Goal: Task Accomplishment & Management: Use online tool/utility

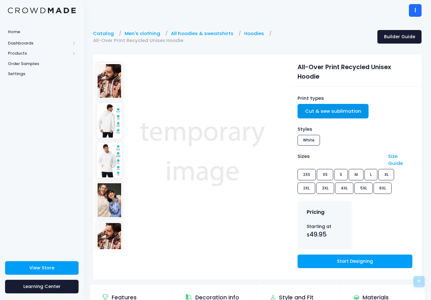
scroll to position [104, 0]
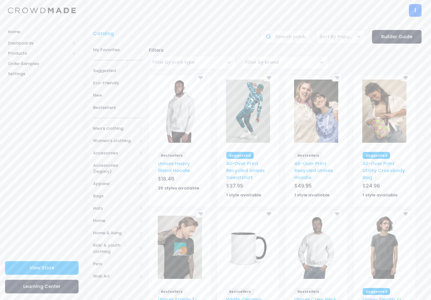
click at [132, 144] on span "Women's clothing" at bounding box center [118, 140] width 50 height 12
click at [128, 208] on span "All shirts" at bounding box center [116, 208] width 26 height 6
click at [123, 218] on span "All shirts" at bounding box center [120, 220] width 29 height 6
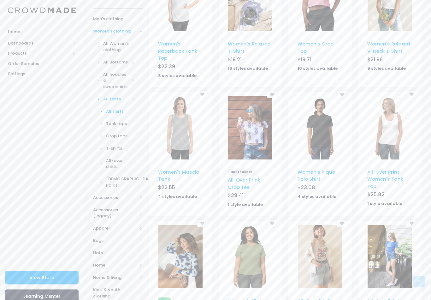
scroll to position [122, 0]
click at [119, 135] on span "Crop tops" at bounding box center [120, 135] width 29 height 6
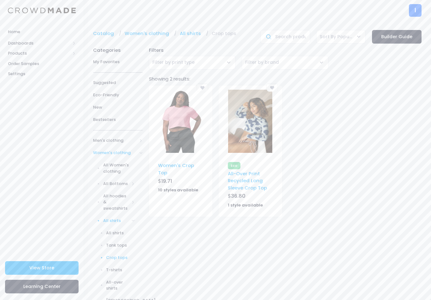
click at [187, 118] on img at bounding box center [180, 121] width 44 height 63
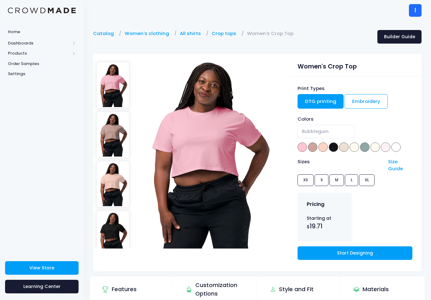
click at [397, 148] on span at bounding box center [395, 146] width 9 height 9
select select "White"
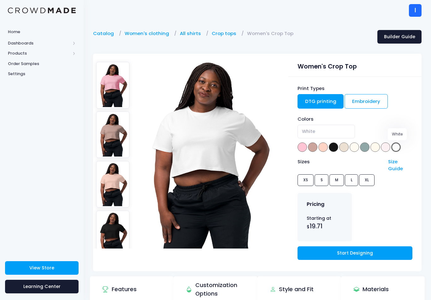
click at [362, 248] on link "Start Designing" at bounding box center [354, 253] width 115 height 14
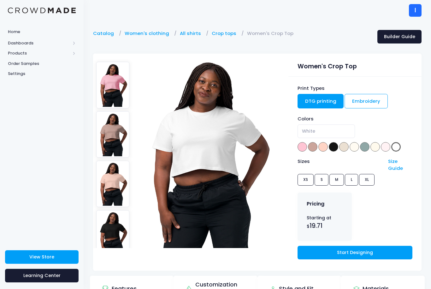
click at [379, 247] on link "Start Designing" at bounding box center [354, 253] width 115 height 14
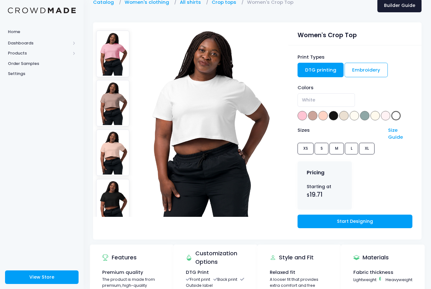
scroll to position [34, 0]
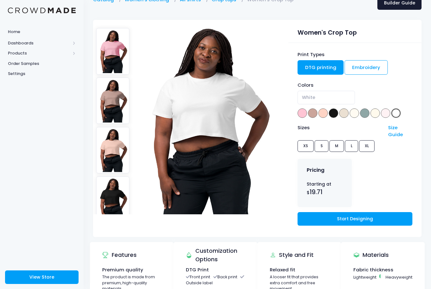
click at [354, 217] on link "Start Designing" at bounding box center [354, 219] width 115 height 14
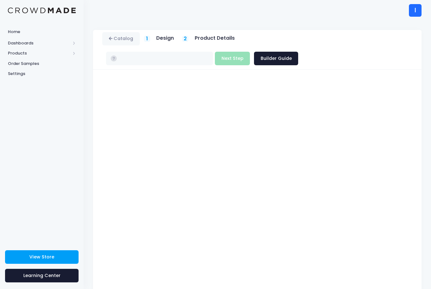
type input "$22.69"
click at [226, 56] on button "Next Step" at bounding box center [232, 59] width 35 height 14
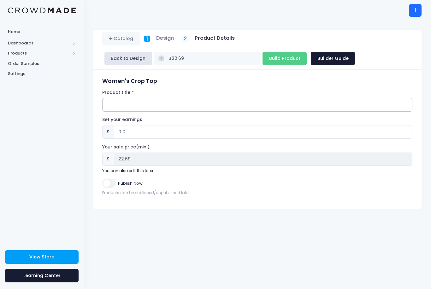
click at [256, 108] on input "Product title" at bounding box center [257, 105] width 310 height 14
click at [243, 101] on input "TFC Hailey" at bounding box center [257, 105] width 310 height 14
click at [129, 101] on input "TFC Hailey" at bounding box center [257, 105] width 310 height 14
click at [125, 106] on input "TFC Hailey" at bounding box center [257, 105] width 310 height 14
click at [186, 107] on input "TFC H" at bounding box center [257, 105] width 310 height 14
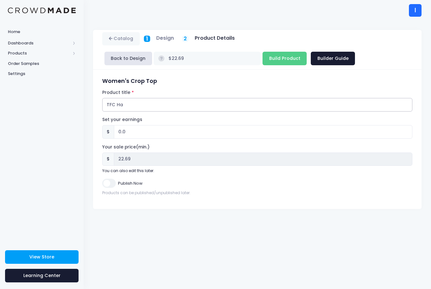
click at [237, 104] on input "TFC Ha" at bounding box center [257, 105] width 310 height 14
click at [158, 104] on input "TFC Hail" at bounding box center [257, 105] width 310 height 14
type input "TFC Hailey hoodie"
click at [113, 188] on input "Publish Now" at bounding box center [108, 183] width 13 height 9
checkbox input "true"
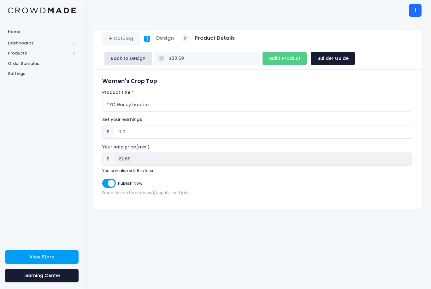
click at [270, 59] on input "Build Product" at bounding box center [284, 59] width 44 height 14
type input "Building product..."
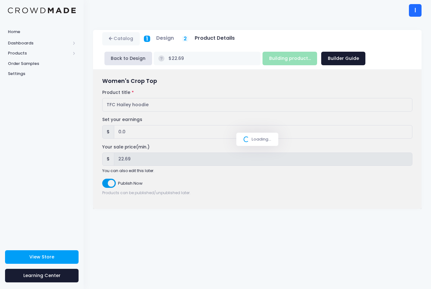
click at [247, 135] on div "Loading..." at bounding box center [257, 139] width 42 height 13
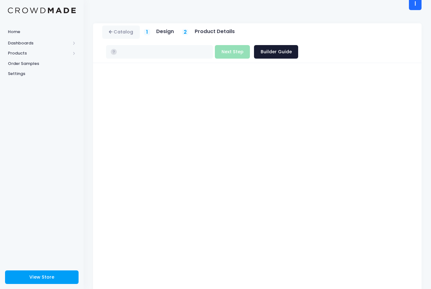
type input "$22.69"
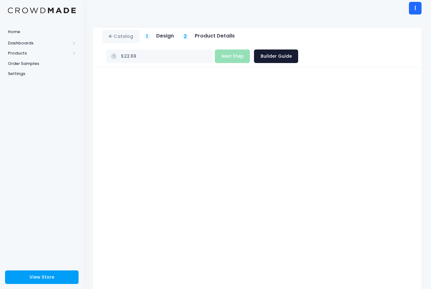
scroll to position [3, 0]
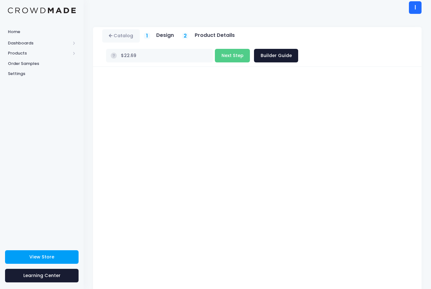
click at [222, 52] on button "Next Step" at bounding box center [232, 56] width 35 height 14
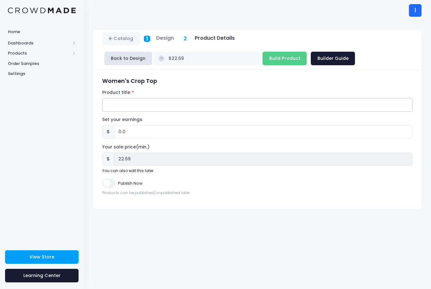
click at [219, 103] on input "Product title" at bounding box center [257, 105] width 310 height 14
click at [134, 104] on input "TFC Hailey crop top" at bounding box center [257, 105] width 310 height 14
type input "TFC Hailey women crop top"
click at [274, 57] on input "Build Product" at bounding box center [284, 59] width 44 height 14
type input "Building product..."
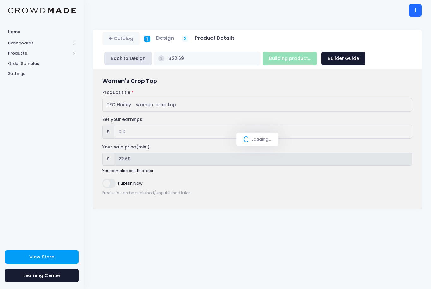
click at [114, 187] on div "Loading..." at bounding box center [257, 139] width 328 height 139
click at [64, 258] on link "View Store" at bounding box center [41, 257] width 73 height 14
click at [257, 140] on div "Loading..." at bounding box center [257, 139] width 42 height 13
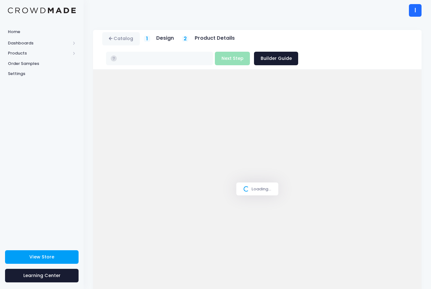
type input "$22.69"
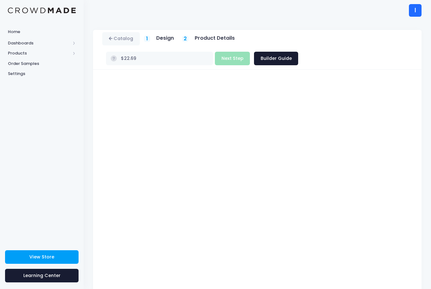
click at [15, 42] on span "Dashboards" at bounding box center [39, 43] width 62 height 6
click at [13, 67] on link "Product Sales" at bounding box center [42, 63] width 84 height 10
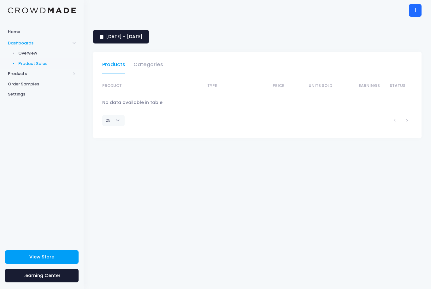
select select "25"
click at [15, 72] on span "Products" at bounding box center [39, 74] width 62 height 6
click at [16, 71] on link "Product Editor" at bounding box center [42, 74] width 84 height 10
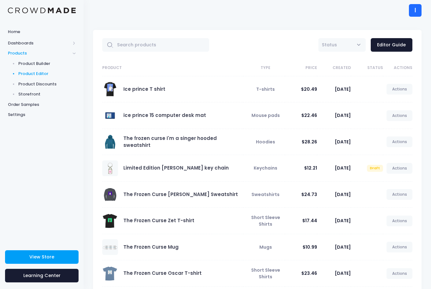
click at [20, 61] on span "Product Builder" at bounding box center [47, 64] width 58 height 6
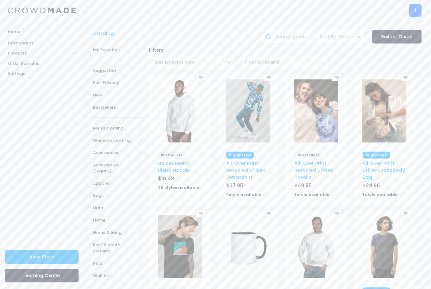
click at [139, 141] on span at bounding box center [140, 140] width 3 height 3
click at [130, 206] on link "All shirts" at bounding box center [114, 208] width 58 height 12
click at [124, 217] on span "All shirts" at bounding box center [120, 220] width 29 height 6
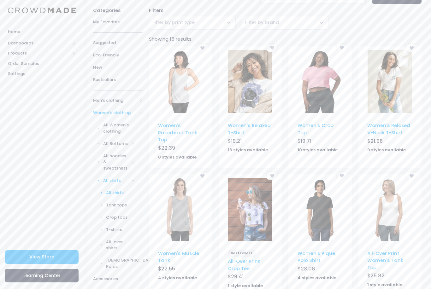
scroll to position [39, 0]
click at [122, 216] on span "Crop tops" at bounding box center [120, 218] width 29 height 6
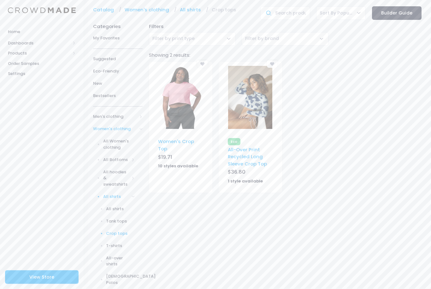
scroll to position [24, 0]
click at [115, 246] on span "T-shirts" at bounding box center [120, 246] width 29 height 6
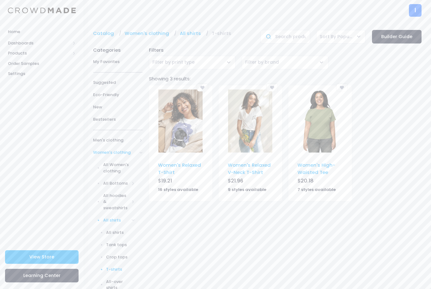
click at [119, 254] on span "Crop tops" at bounding box center [120, 257] width 29 height 6
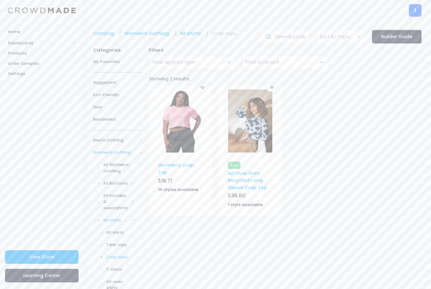
click at [198, 133] on img at bounding box center [180, 121] width 44 height 63
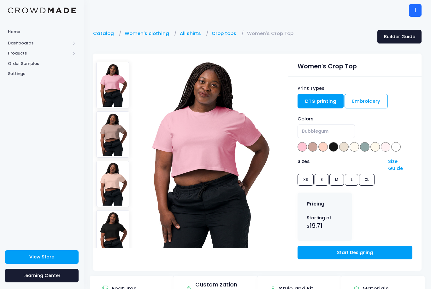
click at [400, 148] on span at bounding box center [395, 146] width 9 height 9
select select "White"
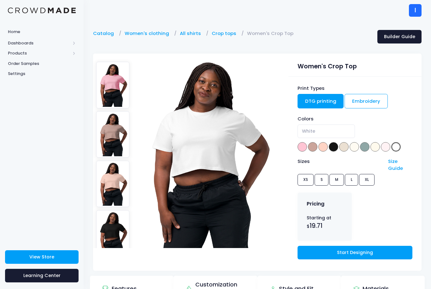
click at [375, 252] on link "Start Designing" at bounding box center [354, 253] width 115 height 14
